Goal: Information Seeking & Learning: Learn about a topic

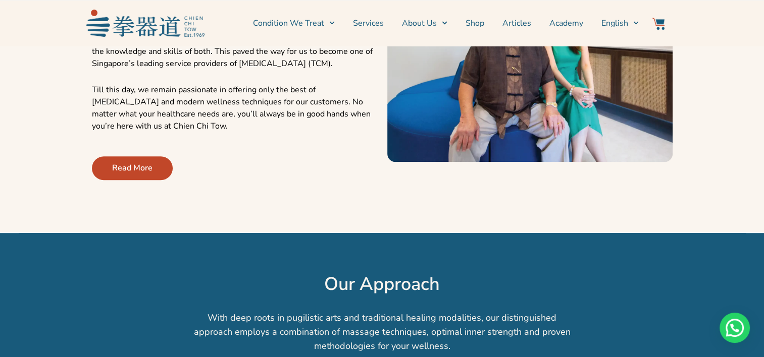
scroll to position [454, 0]
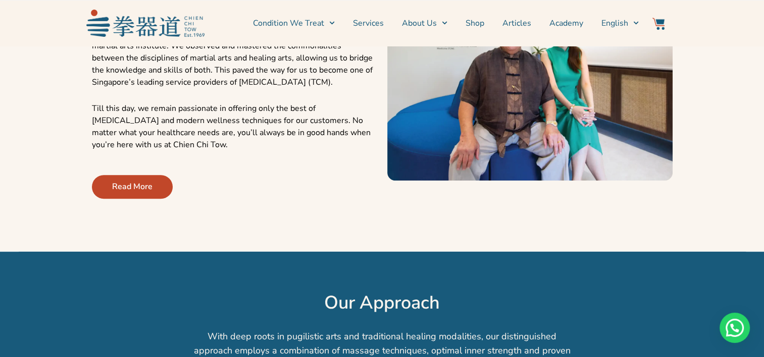
click at [129, 185] on span "Read More" at bounding box center [132, 187] width 40 height 12
click at [143, 187] on span "Read More" at bounding box center [132, 187] width 40 height 12
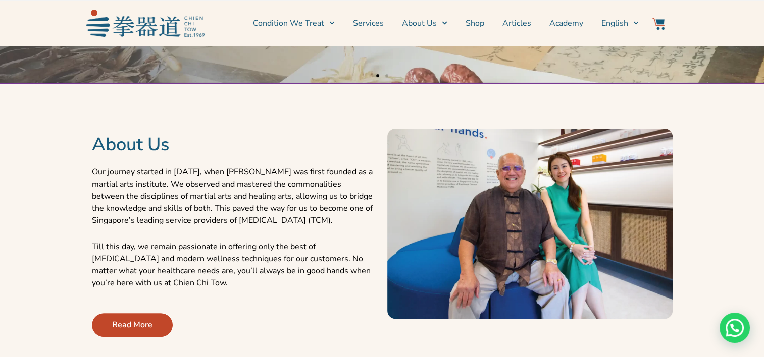
scroll to position [404, 0]
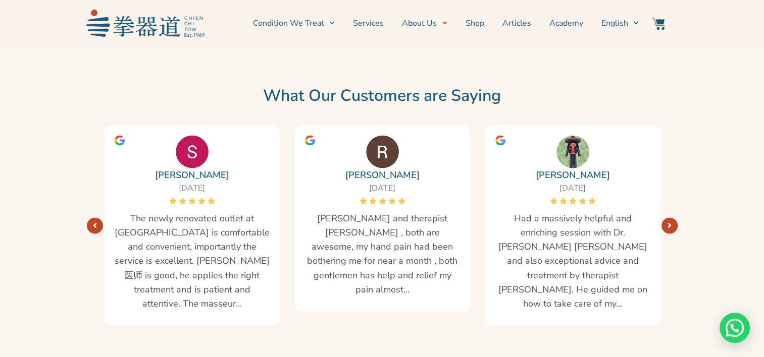
scroll to position [1666, 0]
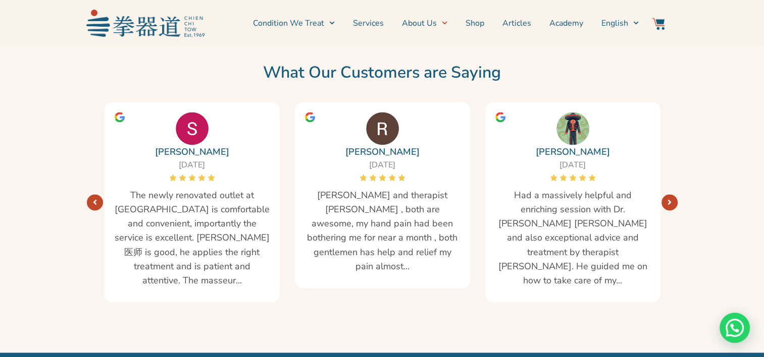
click at [600, 250] on span "Had a massively helpful and enriching session with Dr.Liu Yu Cheng and also exc…" at bounding box center [572, 237] width 155 height 99
click at [671, 196] on link "Next" at bounding box center [669, 202] width 16 height 16
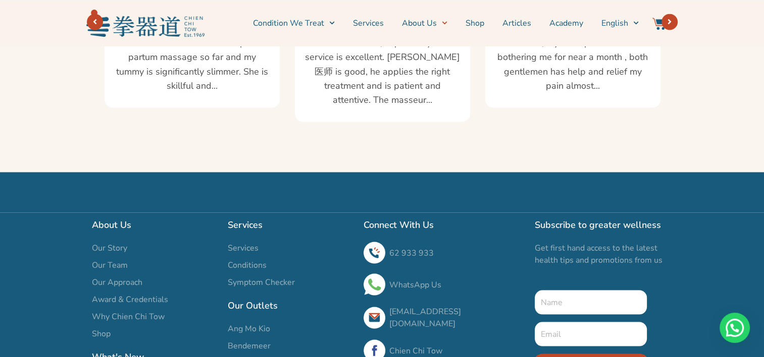
scroll to position [1959, 0]
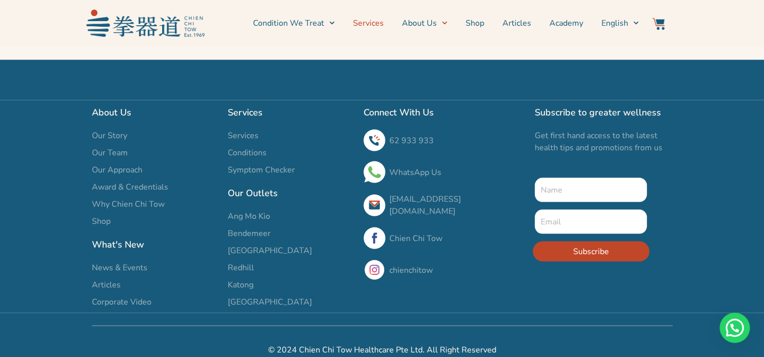
click at [371, 20] on link "Services" at bounding box center [368, 23] width 31 height 25
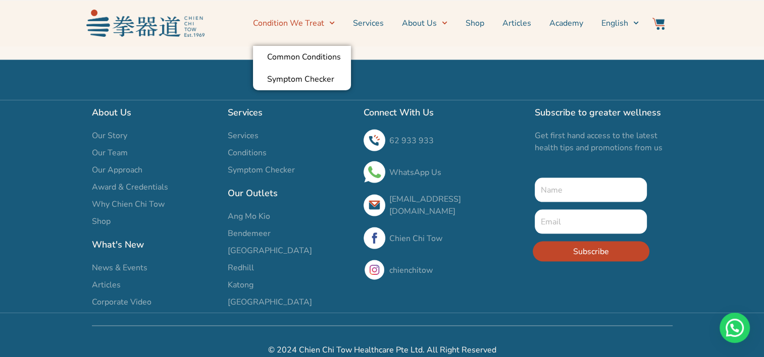
click at [303, 22] on link "Condition We Treat" at bounding box center [294, 23] width 82 height 25
click at [335, 22] on icon "Menu" at bounding box center [332, 23] width 6 height 6
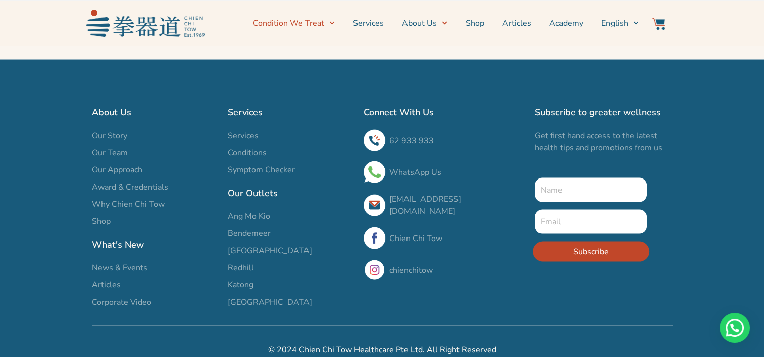
click at [311, 22] on link "Condition We Treat" at bounding box center [294, 23] width 82 height 25
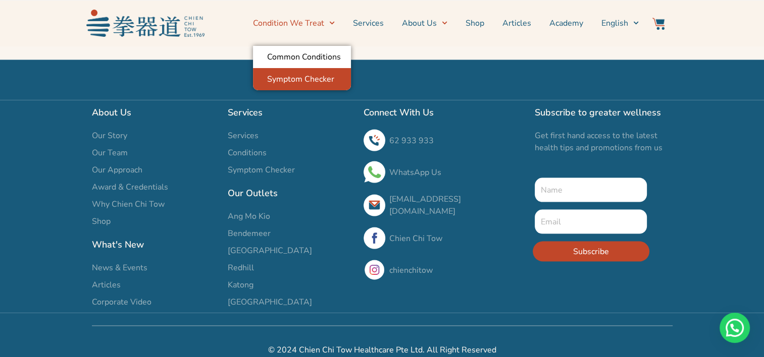
click at [307, 81] on link "Symptom Checker" at bounding box center [302, 79] width 98 height 22
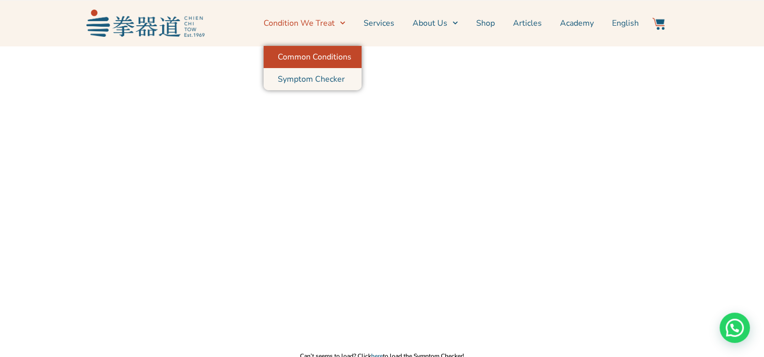
click at [339, 55] on link "Common Conditions" at bounding box center [313, 57] width 98 height 22
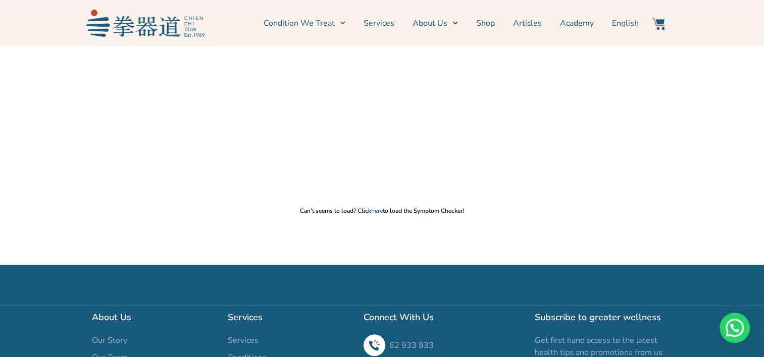
scroll to position [151, 0]
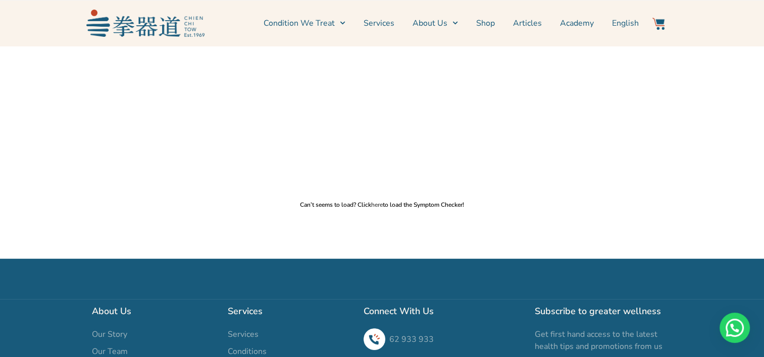
click at [378, 204] on link "here" at bounding box center [377, 205] width 12 height 8
